Goal: Communication & Community: Answer question/provide support

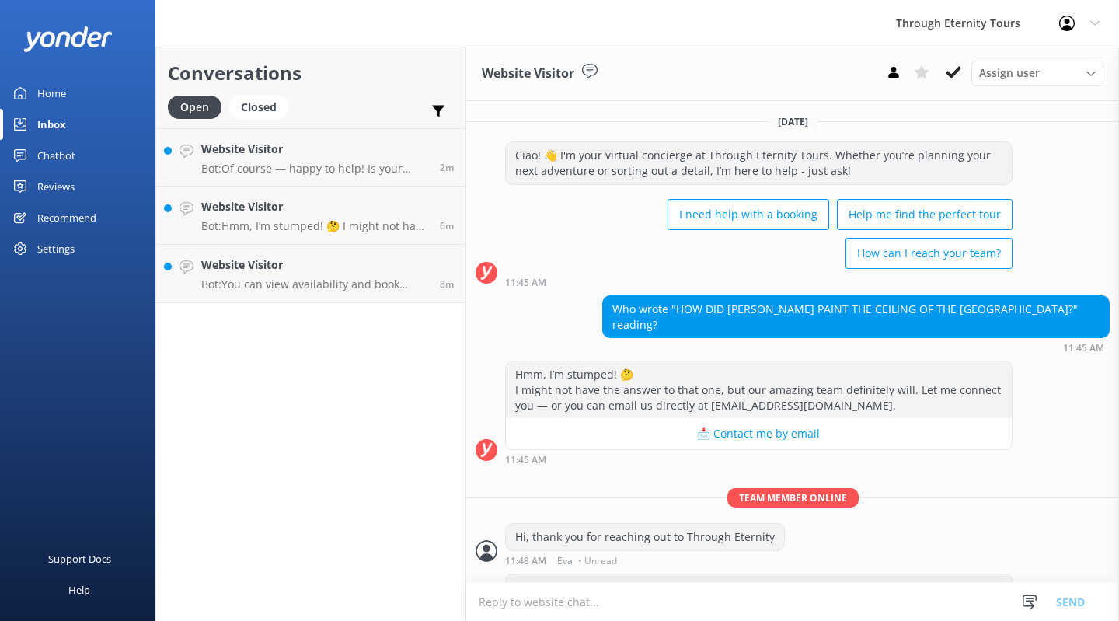
scroll to position [72, 0]
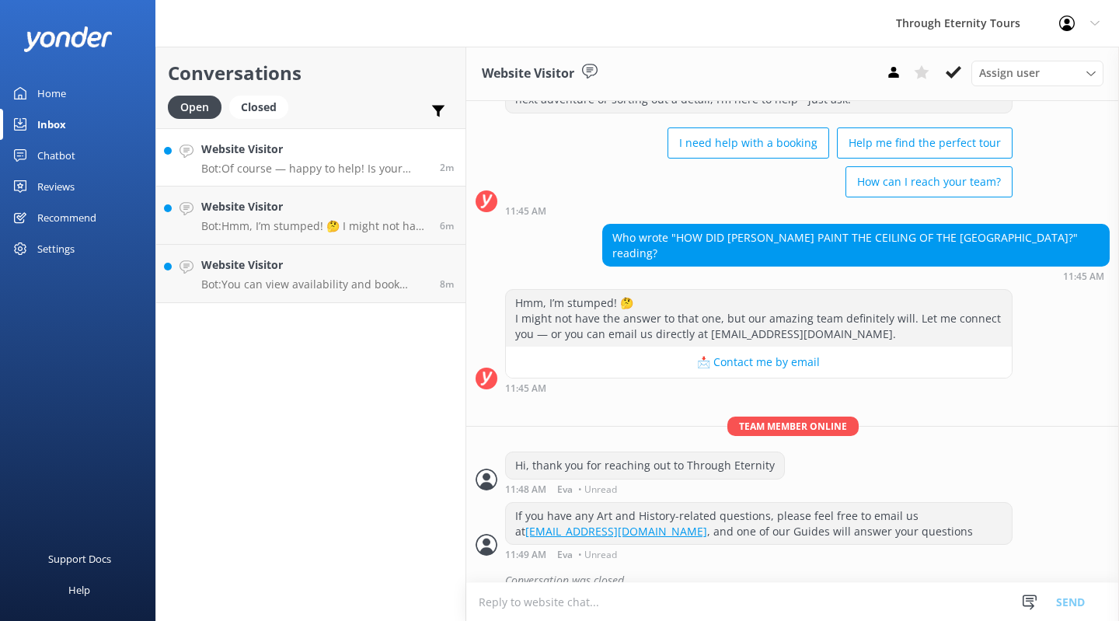
click at [331, 158] on h4 "Website Visitor" at bounding box center [314, 149] width 227 height 17
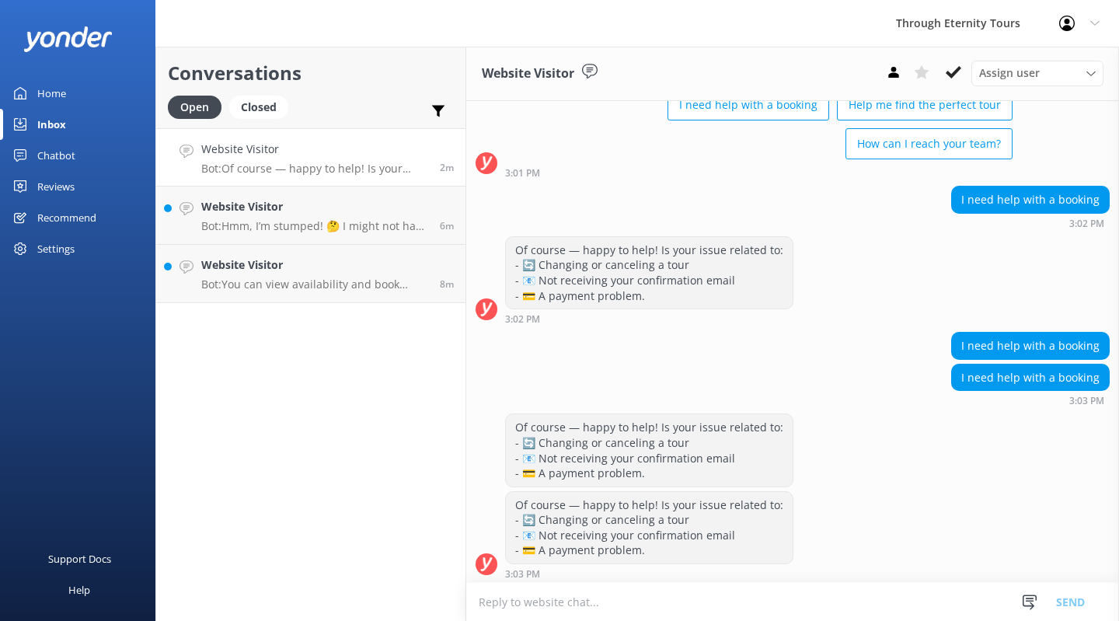
scroll to position [109, 0]
click at [589, 600] on textarea at bounding box center [792, 602] width 653 height 38
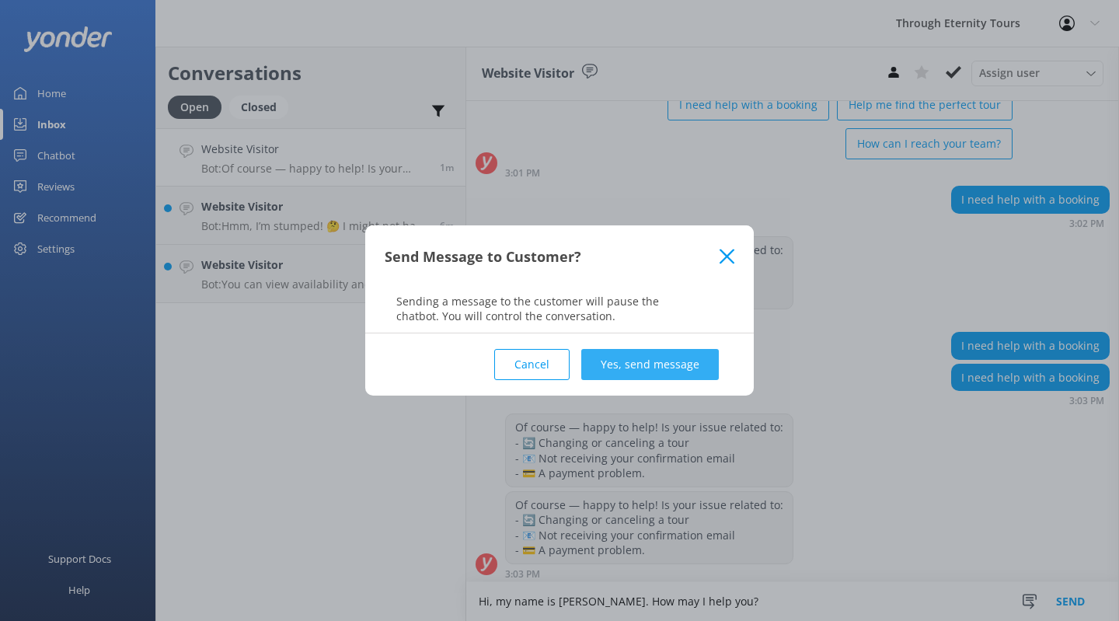
type textarea "Hi, my name is [PERSON_NAME]. How may I help you?"
click at [660, 361] on button "Yes, send message" at bounding box center [650, 364] width 138 height 31
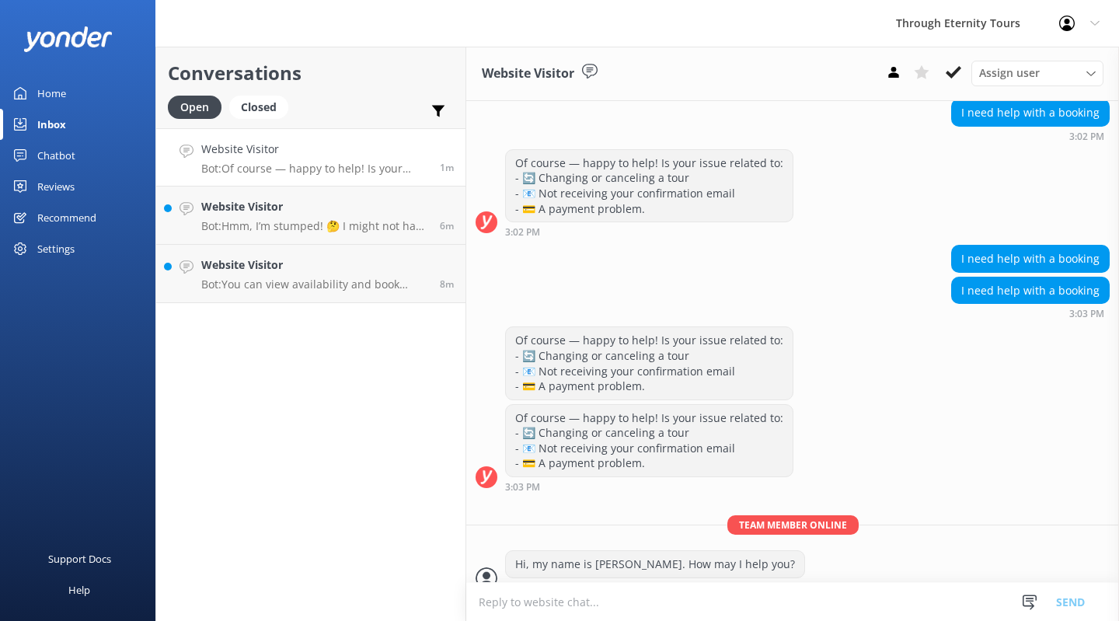
scroll to position [210, 0]
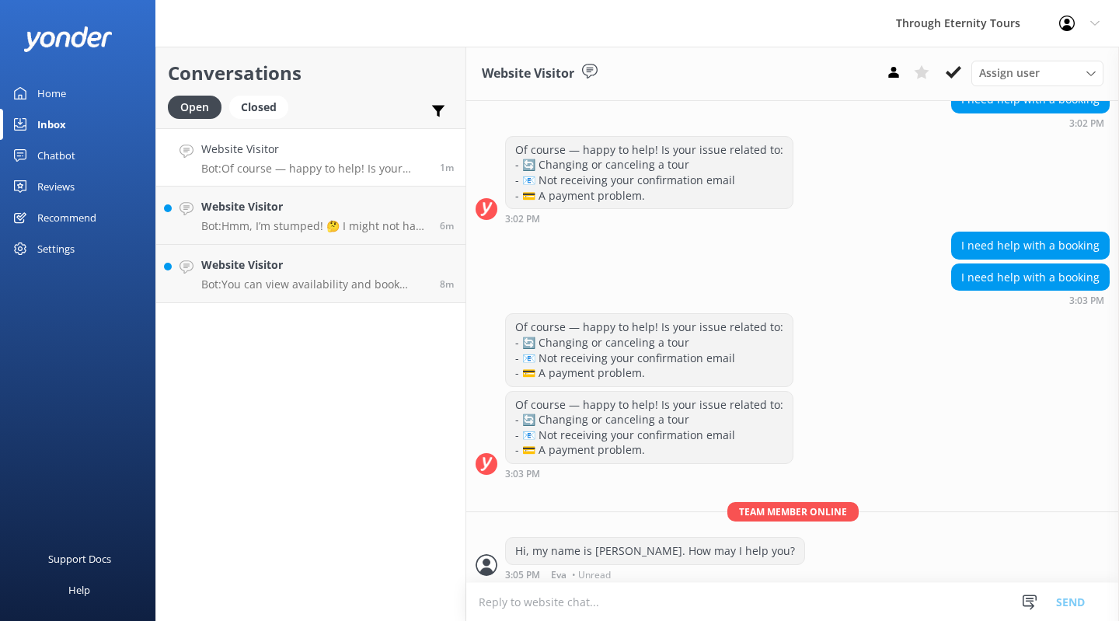
click at [613, 600] on textarea at bounding box center [792, 602] width 653 height 38
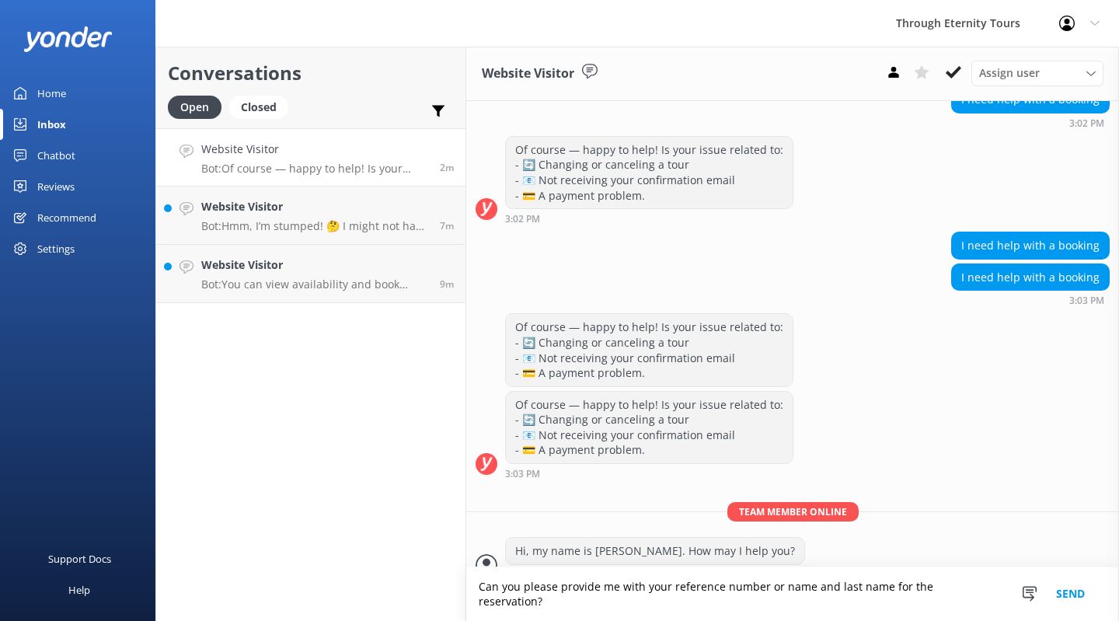
type textarea "Can you please provide me with your reference number or name and last name for …"
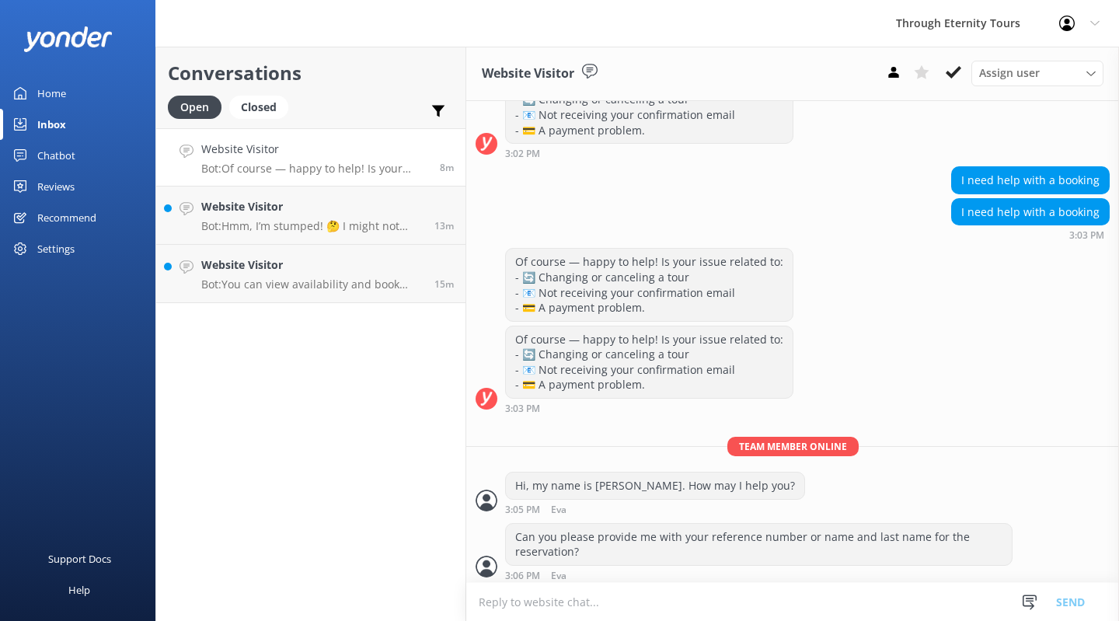
scroll to position [277, 0]
